Goal: Transaction & Acquisition: Download file/media

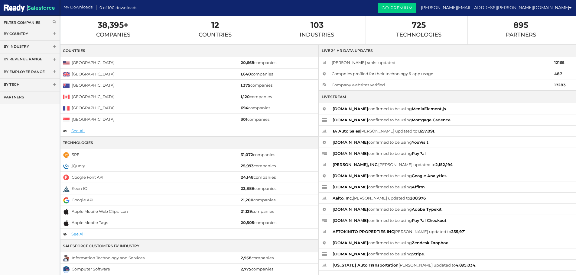
click at [53, 34] on span at bounding box center [54, 34] width 4 height 5
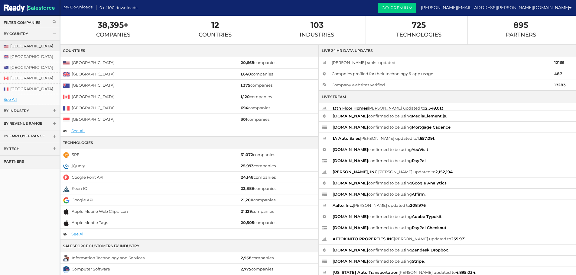
click at [22, 43] on link "[GEOGRAPHIC_DATA]" at bounding box center [30, 46] width 60 height 11
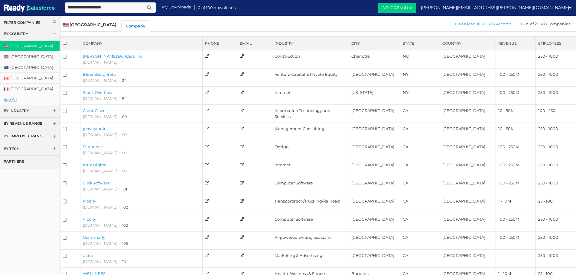
click at [411, 44] on th "State" at bounding box center [420, 44] width 40 height 14
click at [410, 44] on th "State" at bounding box center [420, 44] width 40 height 14
click at [410, 43] on th "State" at bounding box center [420, 44] width 40 height 14
click at [484, 25] on link "Download All 20668 Records" at bounding box center [482, 24] width 57 height 8
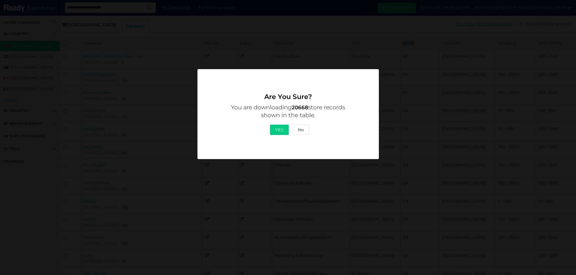
click at [278, 132] on button "Yes" at bounding box center [279, 130] width 19 height 10
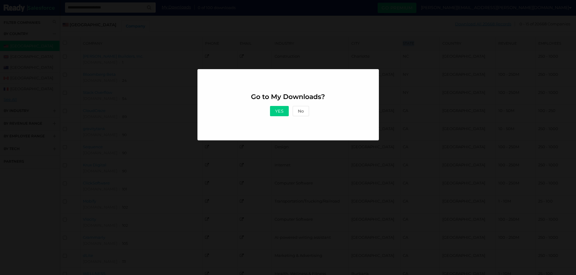
drag, startPoint x: 279, startPoint y: 111, endPoint x: 282, endPoint y: 120, distance: 9.4
click at [279, 111] on button "Yes" at bounding box center [279, 111] width 19 height 10
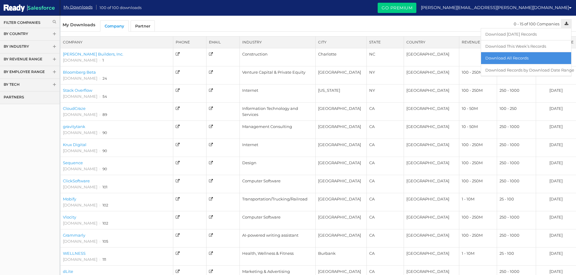
click at [524, 60] on link "Download All Records" at bounding box center [526, 58] width 90 height 12
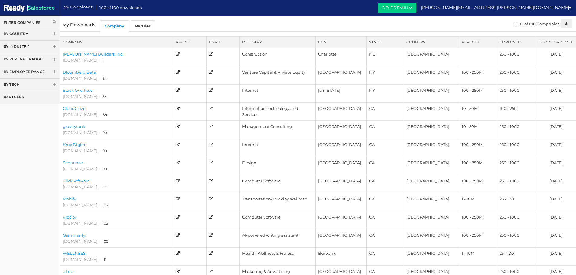
click at [81, 26] on span "My Downloads" at bounding box center [79, 24] width 33 height 5
click at [144, 26] on link "Partner" at bounding box center [143, 25] width 24 height 11
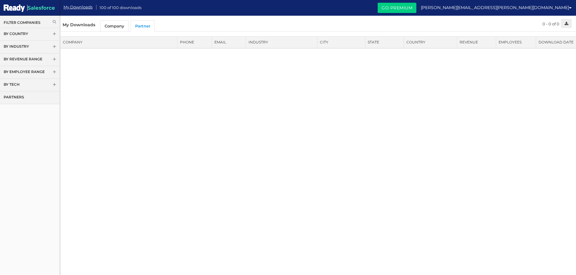
click at [55, 35] on span at bounding box center [54, 34] width 4 height 5
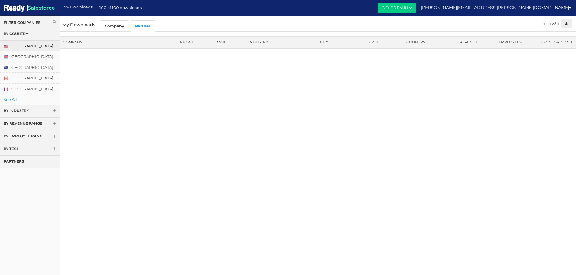
click at [23, 47] on link "[GEOGRAPHIC_DATA]" at bounding box center [30, 46] width 60 height 11
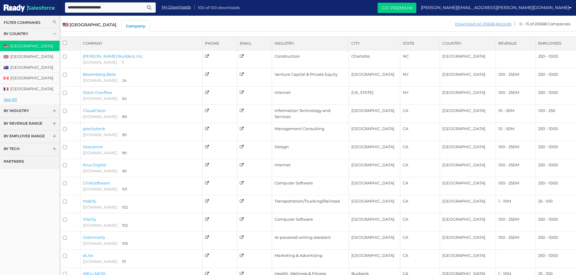
click at [493, 24] on link "Download All 20668 Records" at bounding box center [482, 24] width 57 height 8
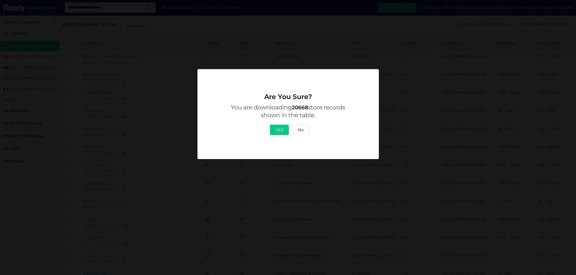
click at [281, 131] on button "Yes" at bounding box center [279, 130] width 19 height 10
click at [300, 134] on button "No" at bounding box center [300, 130] width 16 height 10
